Goal: Obtain resource: Download file/media

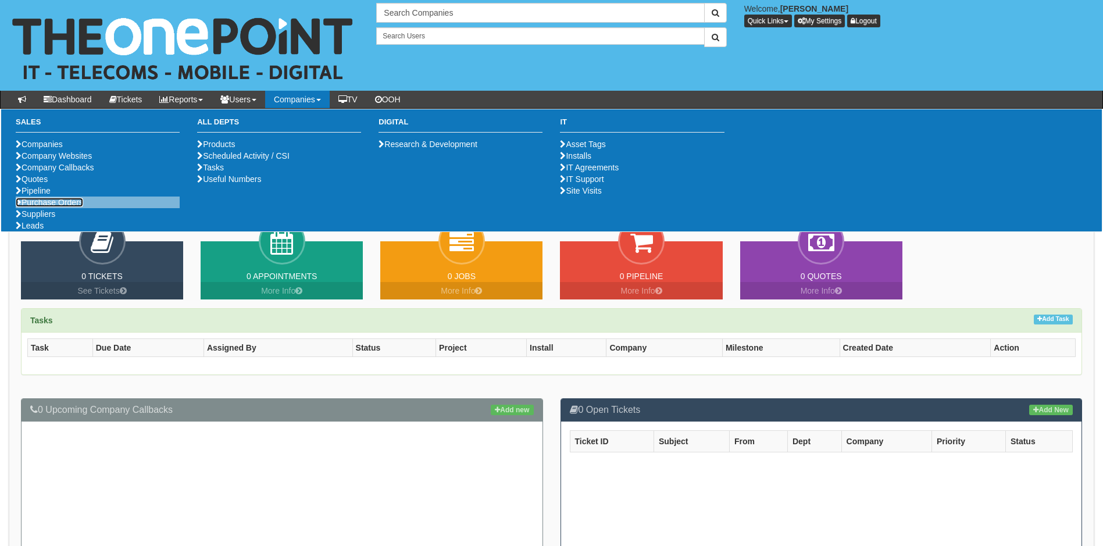
click at [74, 207] on link "Purchase Orders" at bounding box center [49, 202] width 67 height 9
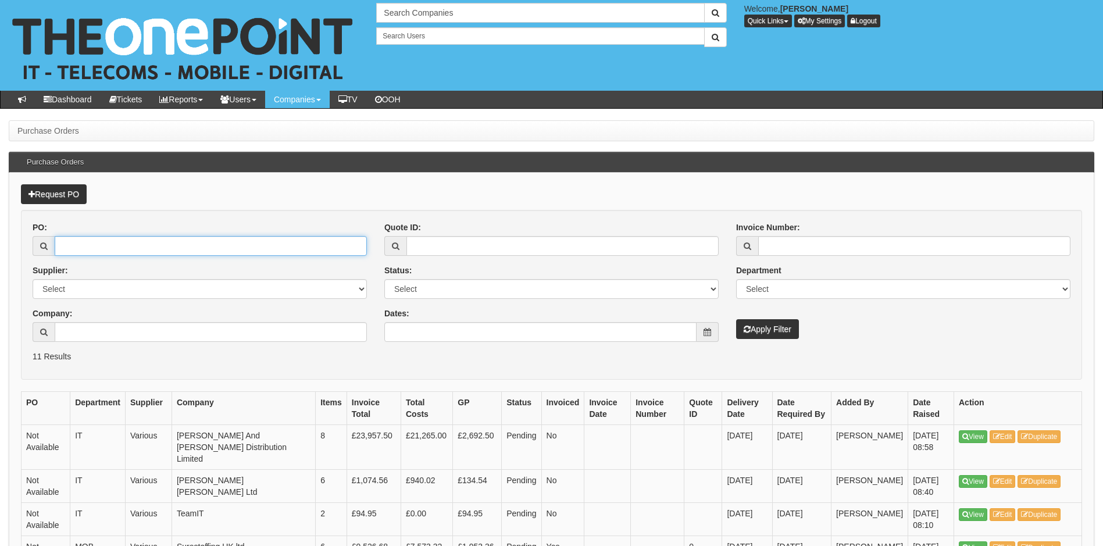
click at [84, 244] on input "PO:" at bounding box center [211, 246] width 312 height 20
type input "17782"
click at [736, 319] on button "Apply Filter" at bounding box center [767, 329] width 63 height 20
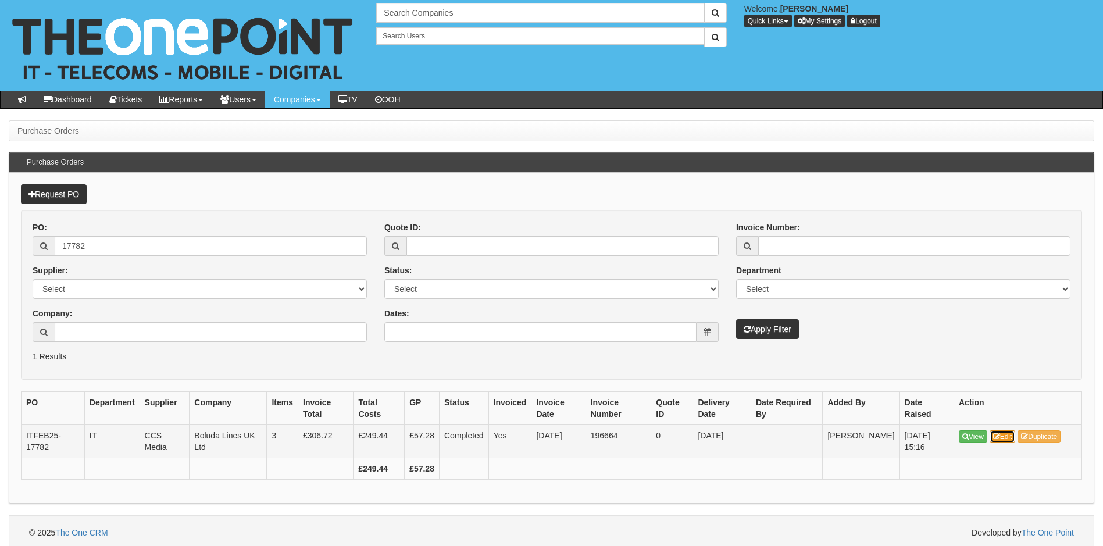
click at [1002, 437] on link "Edit" at bounding box center [1003, 436] width 26 height 13
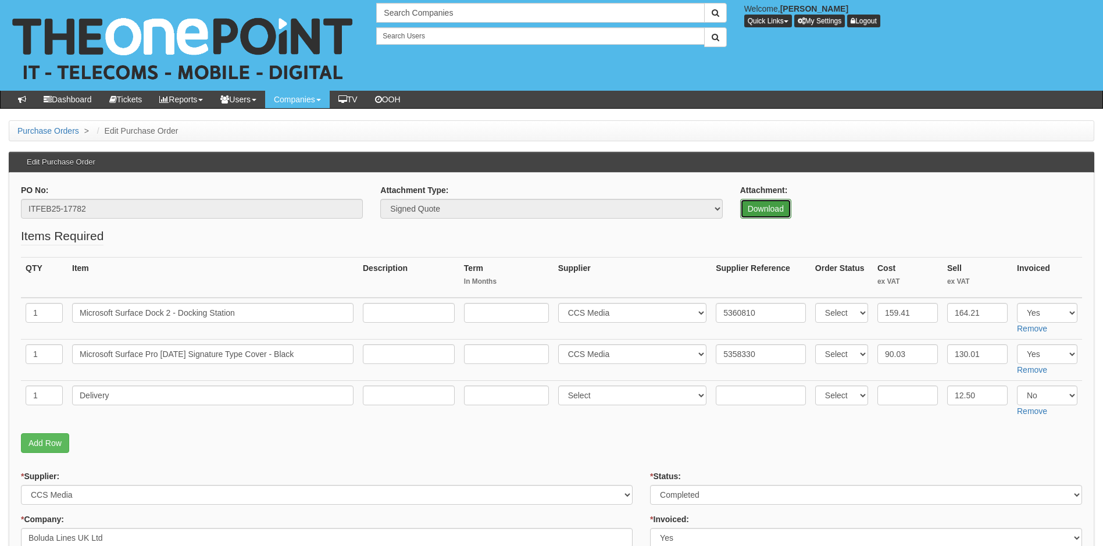
click at [752, 203] on link "Download" at bounding box center [765, 209] width 51 height 20
